Goal: Information Seeking & Learning: Check status

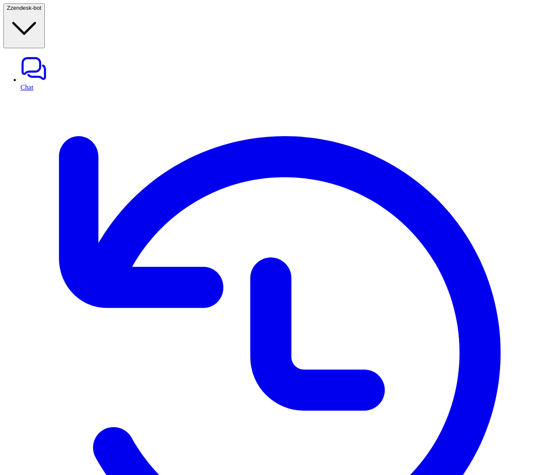
scroll to position [0, 218]
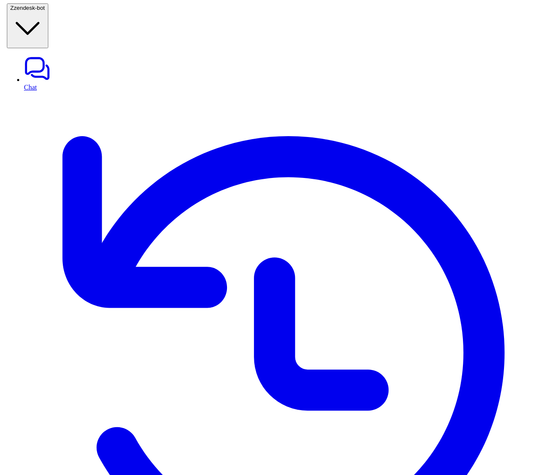
scroll to position [0, 141]
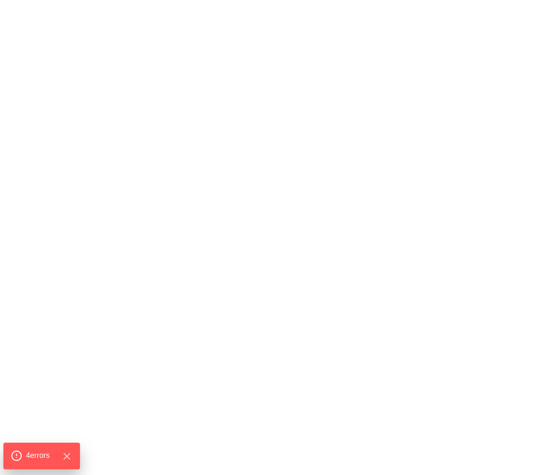
click at [32, 457] on span "4 error s" at bounding box center [38, 456] width 24 height 11
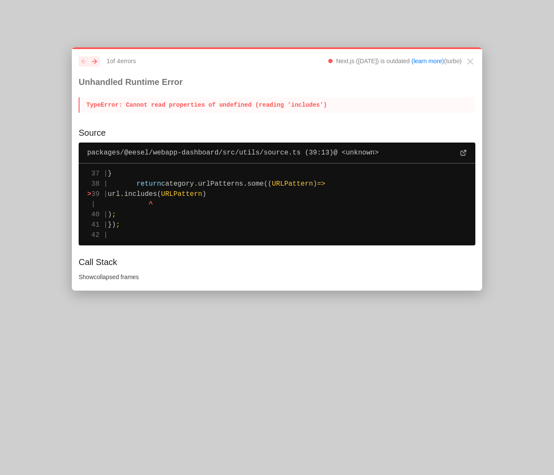
drag, startPoint x: 138, startPoint y: 186, endPoint x: 167, endPoint y: 215, distance: 41.1
click at [167, 215] on pre "37 | } 38 | return category . urlPatterns . some(( URLPattern ) => > 39 | url .…" at bounding box center [277, 205] width 396 height 82
click at [181, 211] on pre "37 | } 38 | return category . urlPatterns . some(( URLPattern ) => > 39 | url .…" at bounding box center [277, 205] width 396 height 82
click at [193, 152] on span "packages/@eesel/webapp-dashboard/src/utils/source.ts (39:13) @ <unknown>" at bounding box center [232, 153] width 291 height 10
click at [304, 155] on span "packages/@eesel/webapp-dashboard/src/utils/source.ts (39:13) @ <unknown>" at bounding box center [232, 153] width 291 height 10
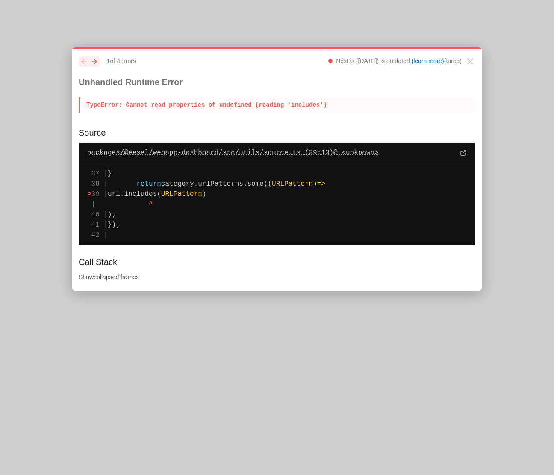
drag, startPoint x: 309, startPoint y: 155, endPoint x: 155, endPoint y: 153, distance: 153.8
click at [155, 153] on span "packages/@eesel/webapp-dashboard/src/utils/source.ts (39:13) @ <unknown>" at bounding box center [232, 153] width 291 height 10
drag, startPoint x: 152, startPoint y: 194, endPoint x: 272, endPoint y: 194, distance: 120.4
click at [272, 194] on pre "37 | } 38 | return category . urlPatterns . some(( URLPattern ) => > 39 | url .…" at bounding box center [277, 205] width 396 height 82
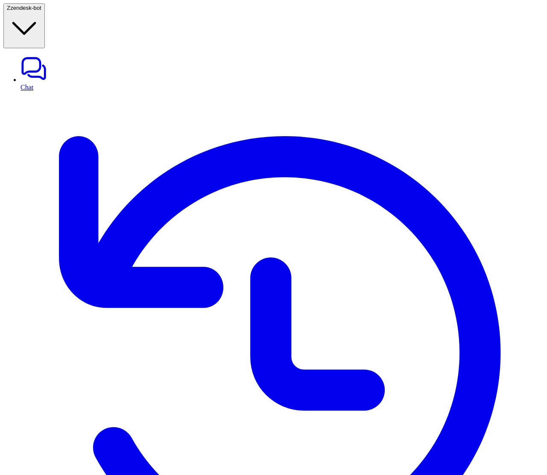
scroll to position [0, 141]
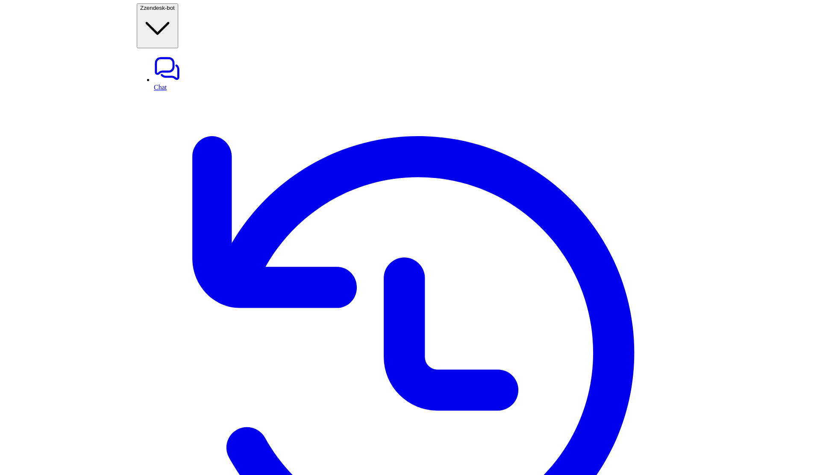
scroll to position [0, 141]
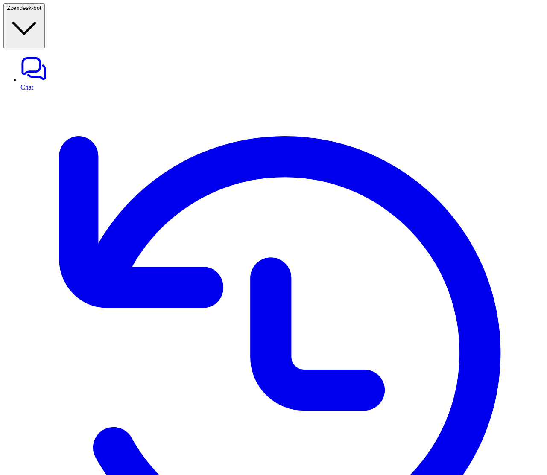
drag, startPoint x: 493, startPoint y: 133, endPoint x: 505, endPoint y: 133, distance: 11.5
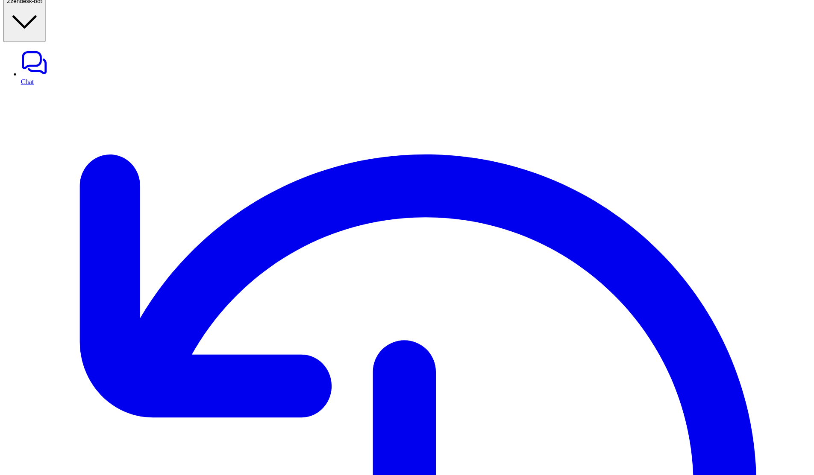
scroll to position [0, 0]
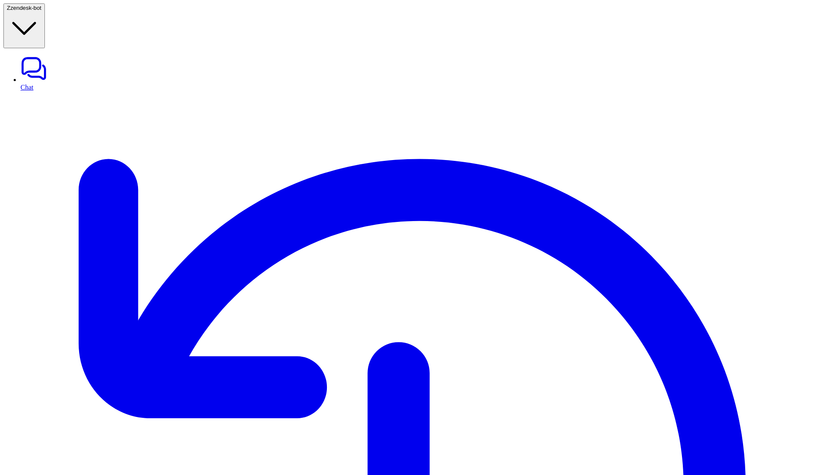
drag, startPoint x: 484, startPoint y: 112, endPoint x: 552, endPoint y: 110, distance: 67.9
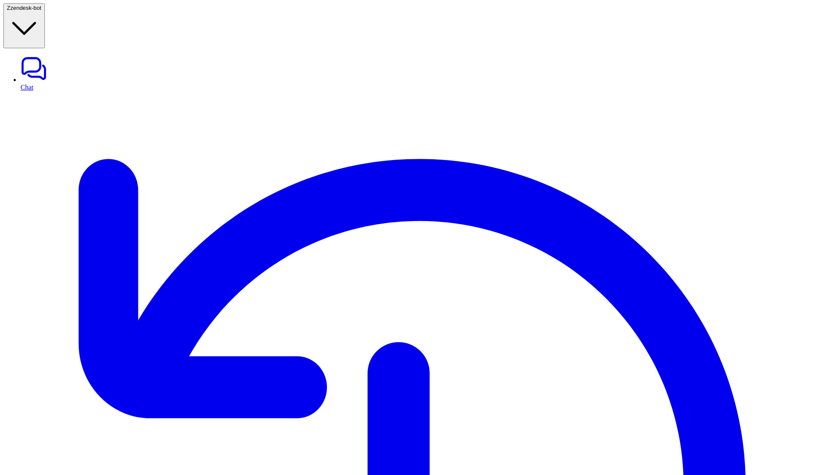
drag, startPoint x: 552, startPoint y: 110, endPoint x: 495, endPoint y: 110, distance: 57.7
